Goal: Task Accomplishment & Management: Complete application form

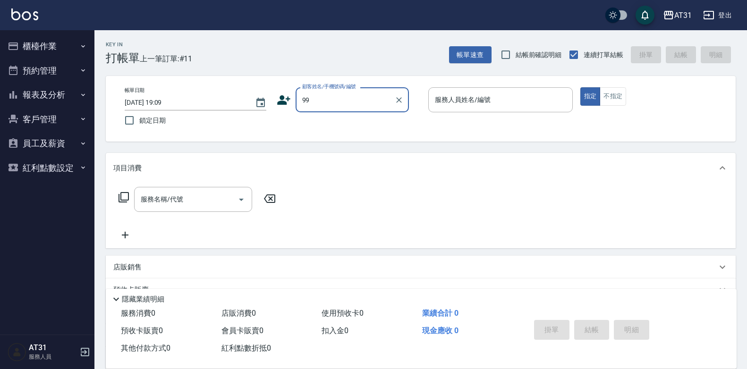
type input "新客人 姓名未設定/99/null"
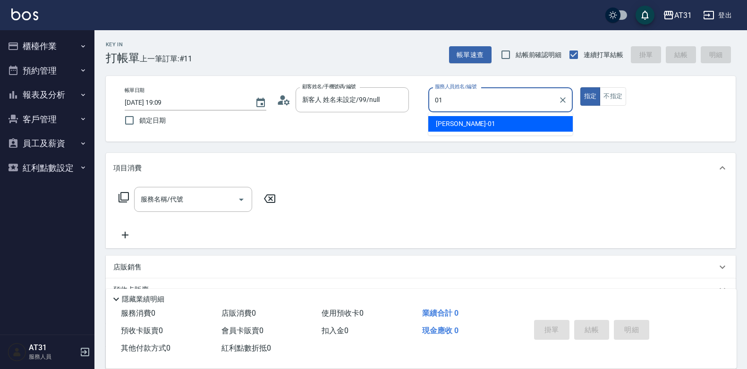
type input "[PERSON_NAME]-01"
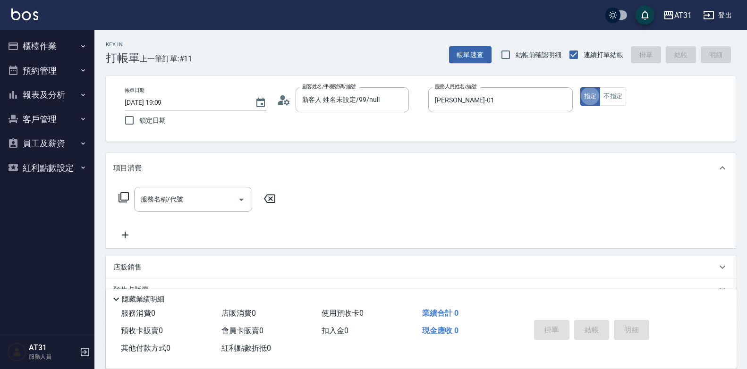
type button "true"
type input "201"
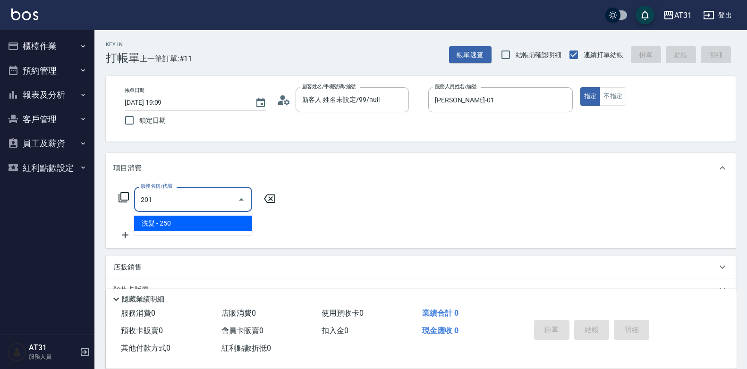
type input "20"
type input "洗髮(201)"
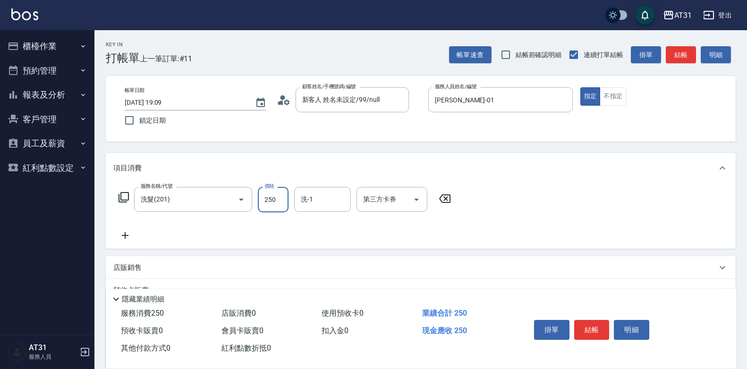
type input "0"
type input "30"
type input "300"
type input "[PERSON_NAME]-46"
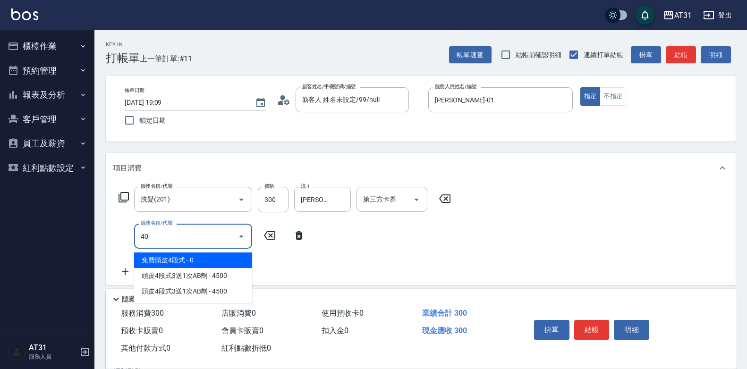
type input "401"
type input "50"
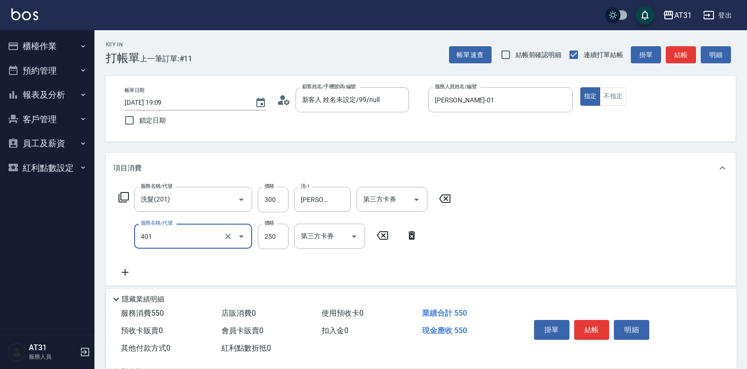
type input "剪髮(401)"
type input "30"
type input "60"
type input "300"
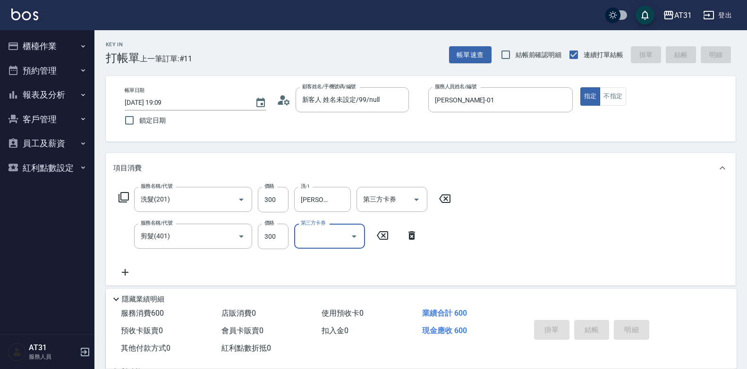
type input "[DATE] 20:26"
type input "0"
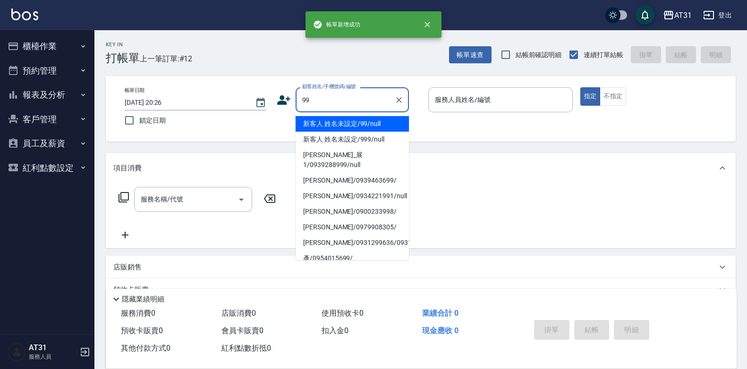
type input "新客人 姓名未設定/99/null"
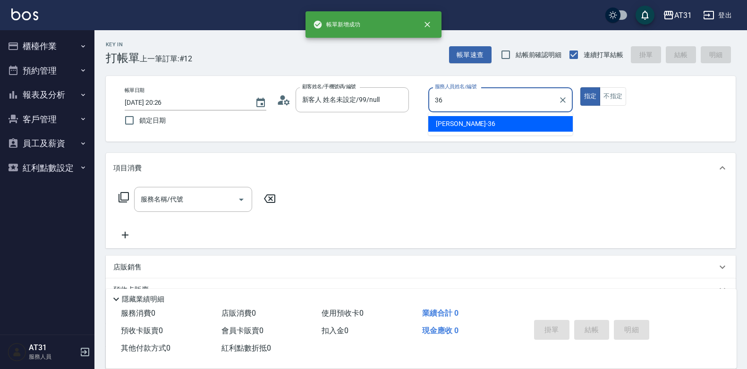
type input "[PERSON_NAME]-36"
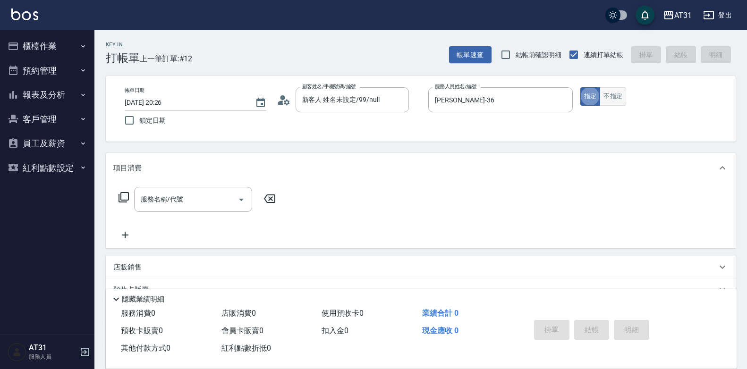
click at [623, 95] on button "不指定" at bounding box center [613, 96] width 26 height 18
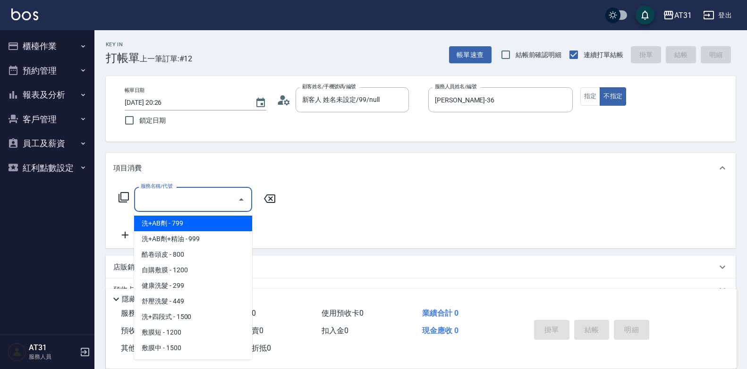
click at [204, 200] on input "服務名稱/代號" at bounding box center [185, 199] width 95 height 17
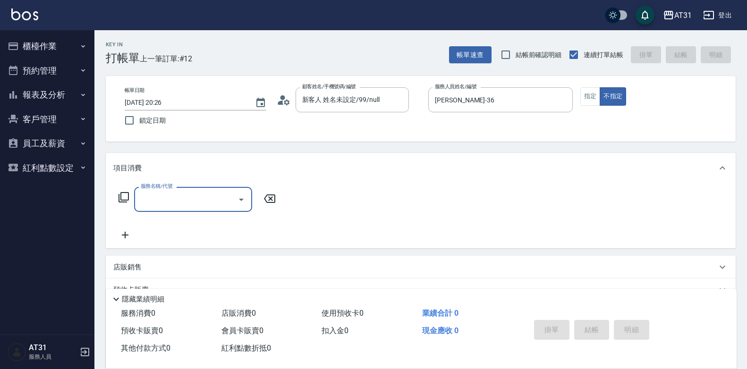
click at [187, 196] on input "服務名稱/代號" at bounding box center [185, 199] width 95 height 17
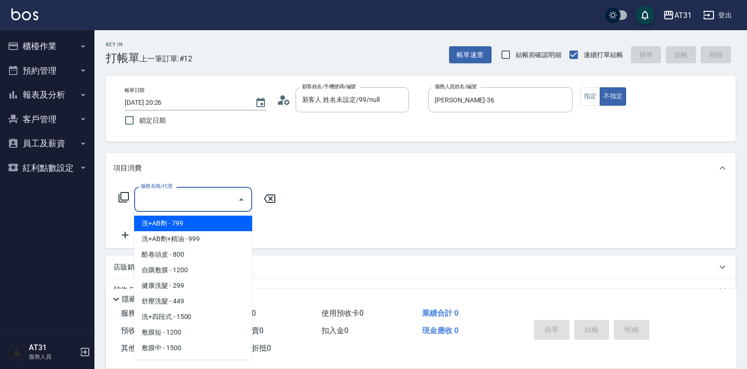
click at [187, 196] on input "服務名稱/代號" at bounding box center [185, 199] width 95 height 17
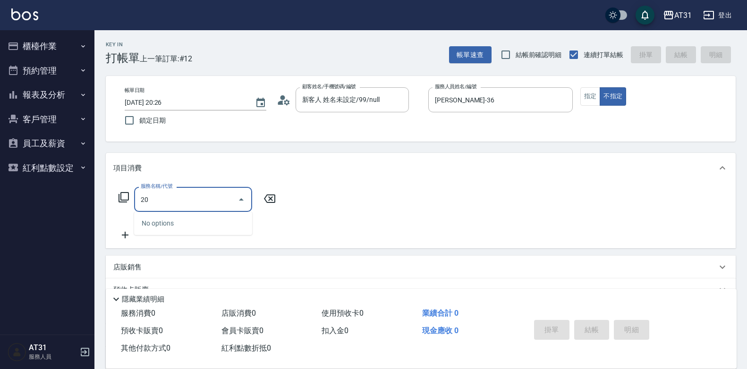
type input "201"
type input "20"
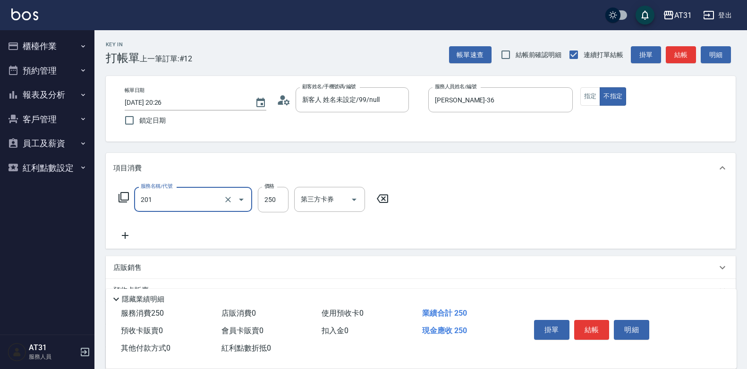
type input "洗髮(201)"
type input "0"
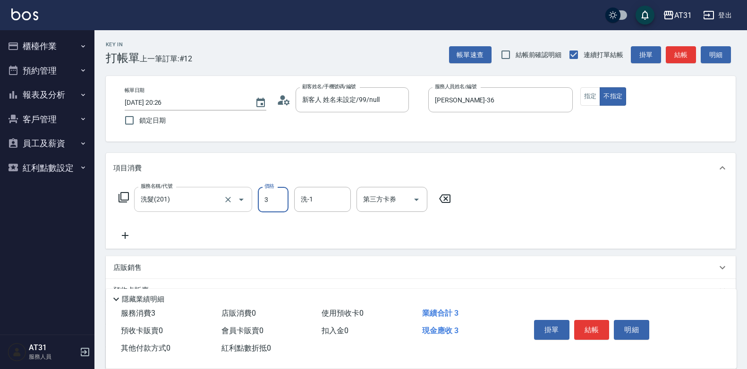
type input "30"
type input "300"
type input "[PERSON_NAME]-46"
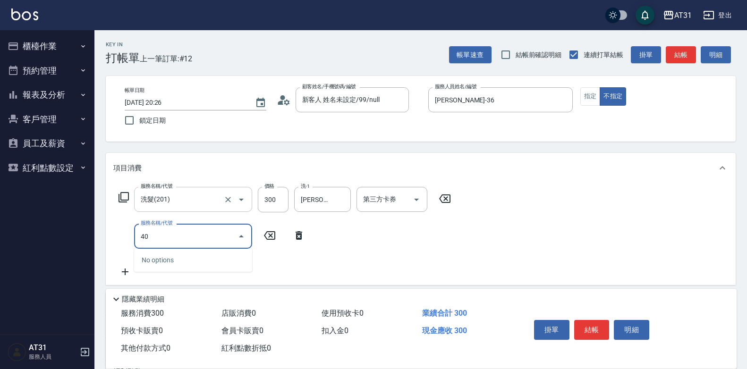
type input "401"
type input "50"
type input "剪髮(401)"
type input "30"
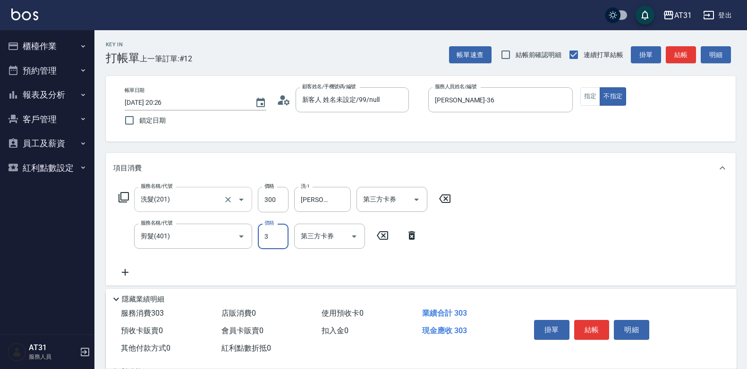
type input "30"
type input "60"
type input "300"
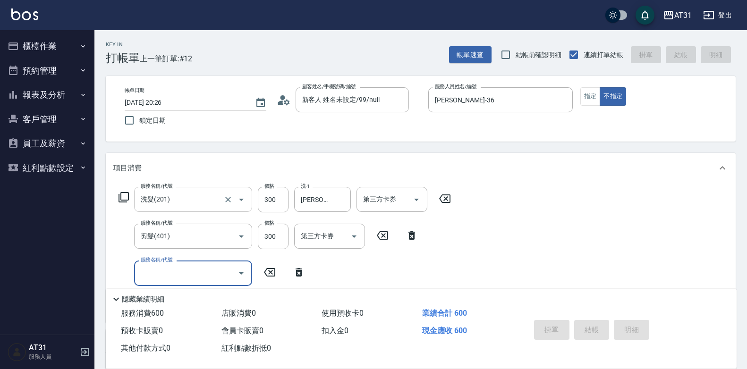
type input "[DATE] 20:27"
type input "0"
